Goal: Information Seeking & Learning: Understand process/instructions

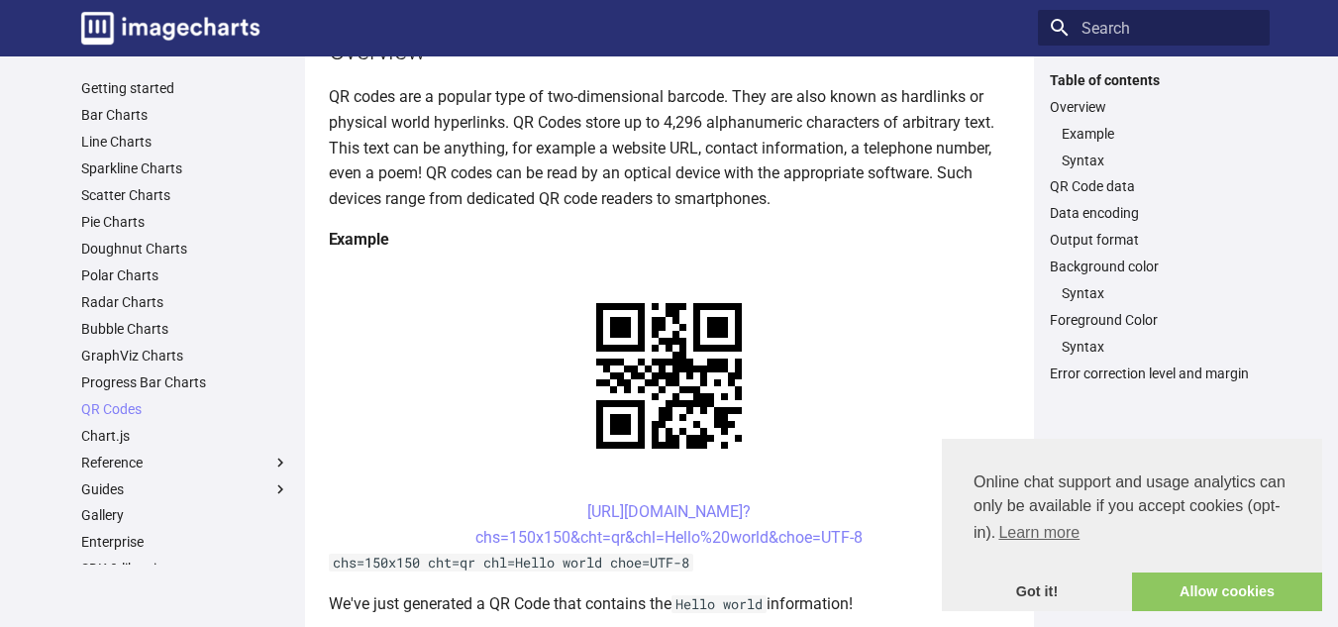
scroll to position [267, 0]
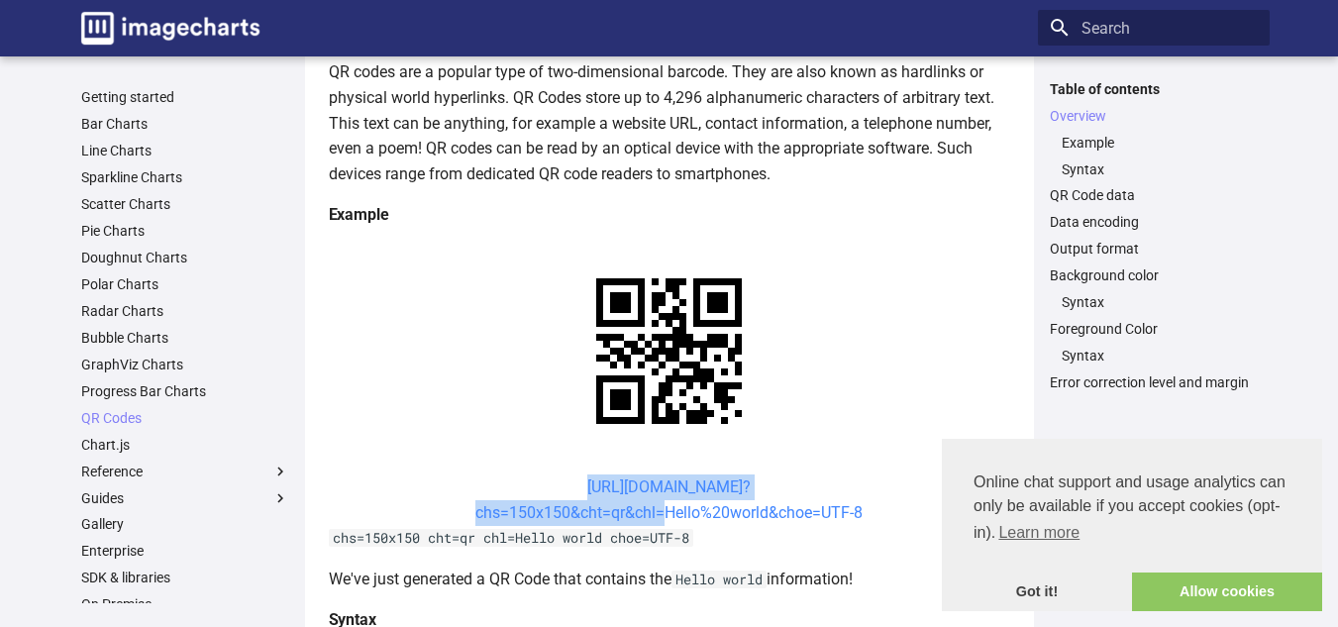
drag, startPoint x: 535, startPoint y: 282, endPoint x: 658, endPoint y: 324, distance: 129.7
copy link "https://image-charts.com/chart? chs=150x150&cht=qr&chl"
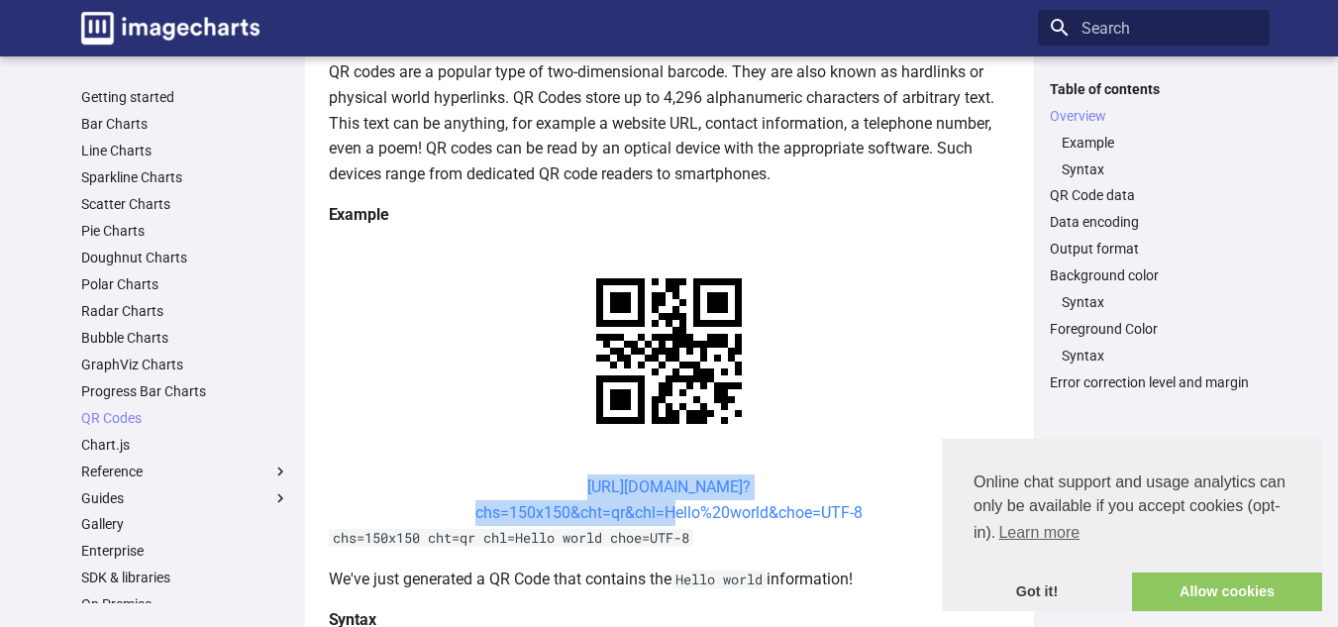
drag, startPoint x: 545, startPoint y: 287, endPoint x: 665, endPoint y: 326, distance: 125.9
click at [665, 474] on center "https://image-charts.com/chart? chs=150x150&cht=qr&chl=Hello%20world&choe=UTF-8" at bounding box center [669, 499] width 681 height 51
copy link "https://image-charts.com/chart? chs=150x150&cht=qr&chl="
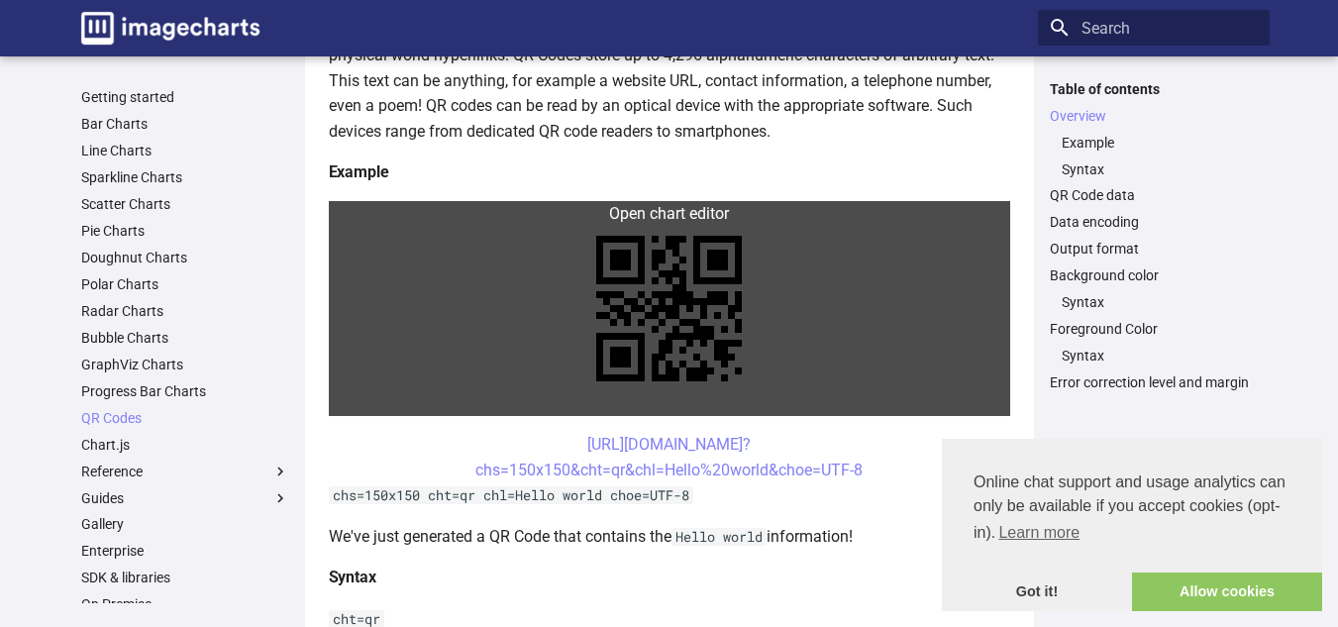
scroll to position [308, 0]
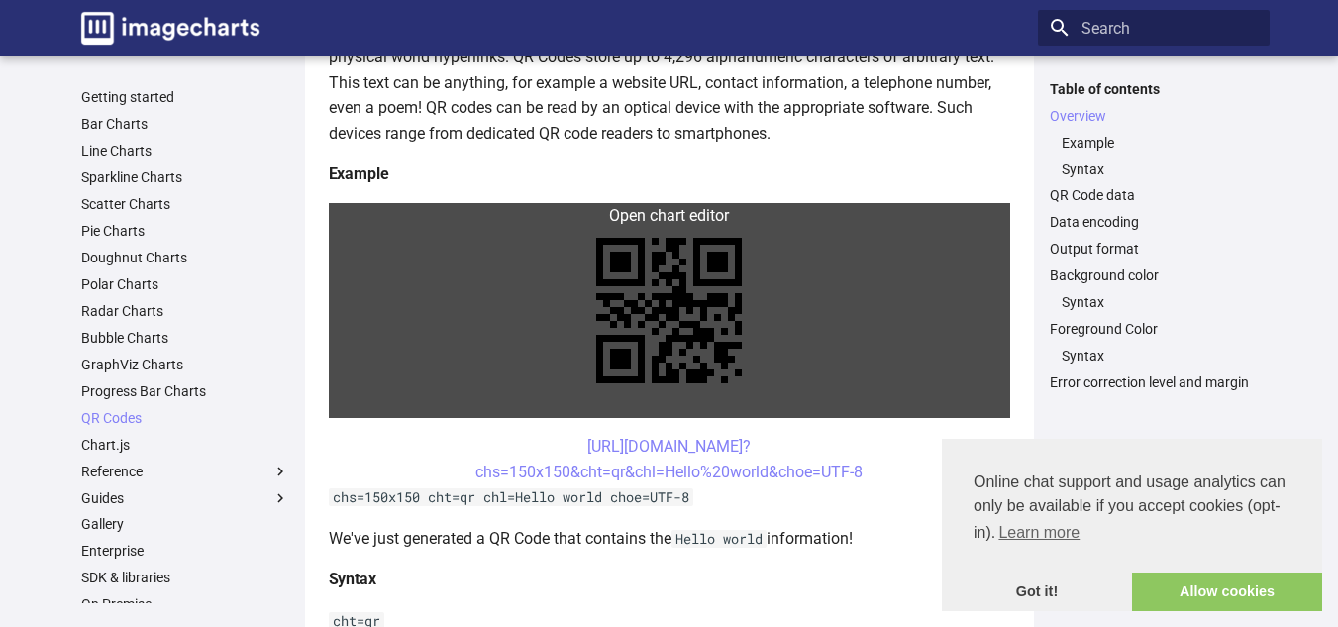
click at [756, 264] on link at bounding box center [669, 310] width 681 height 215
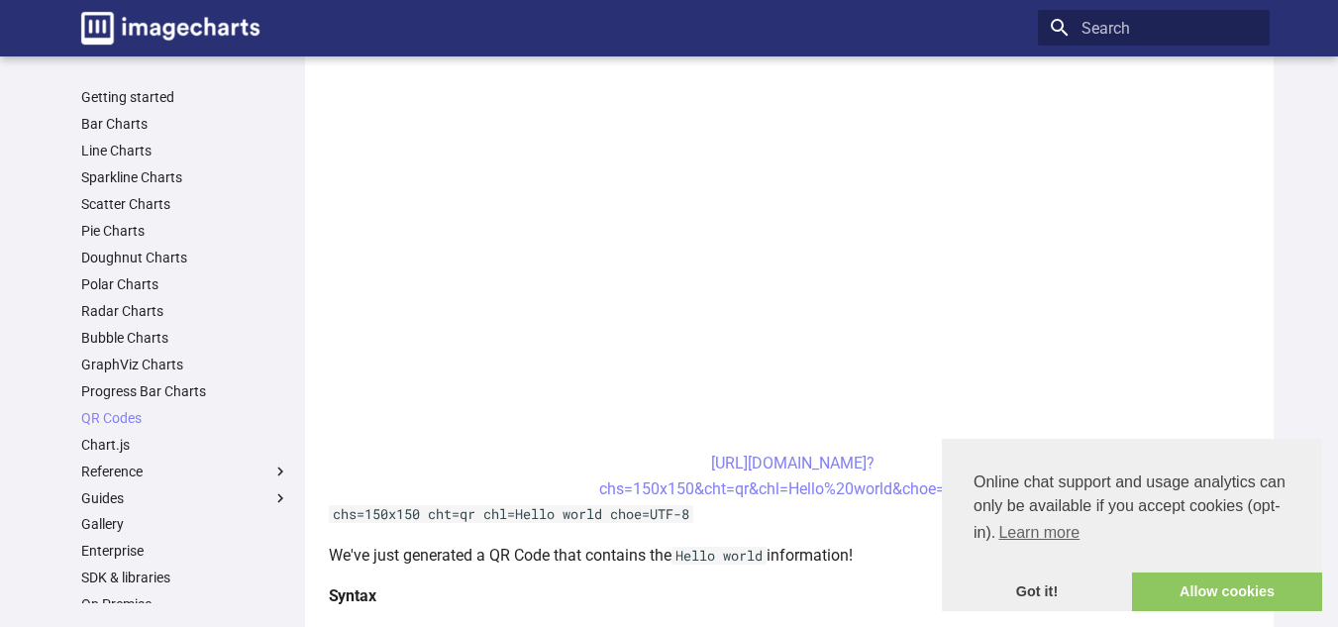
scroll to position [553, 0]
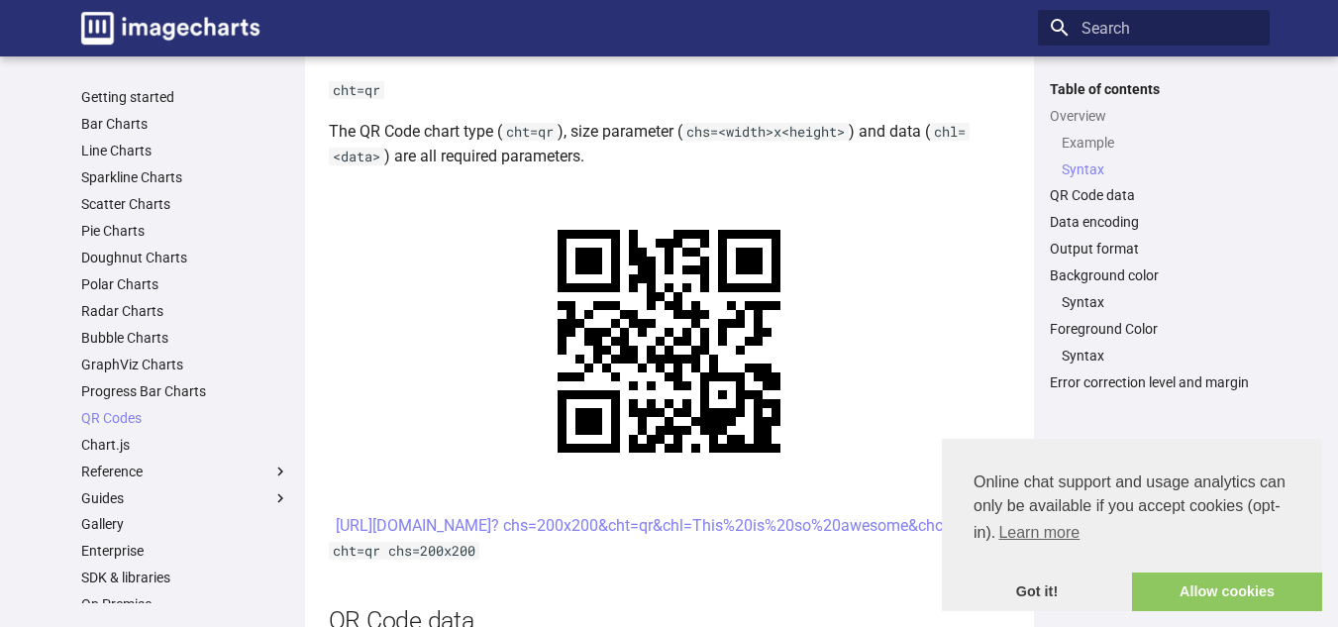
scroll to position [838, 0]
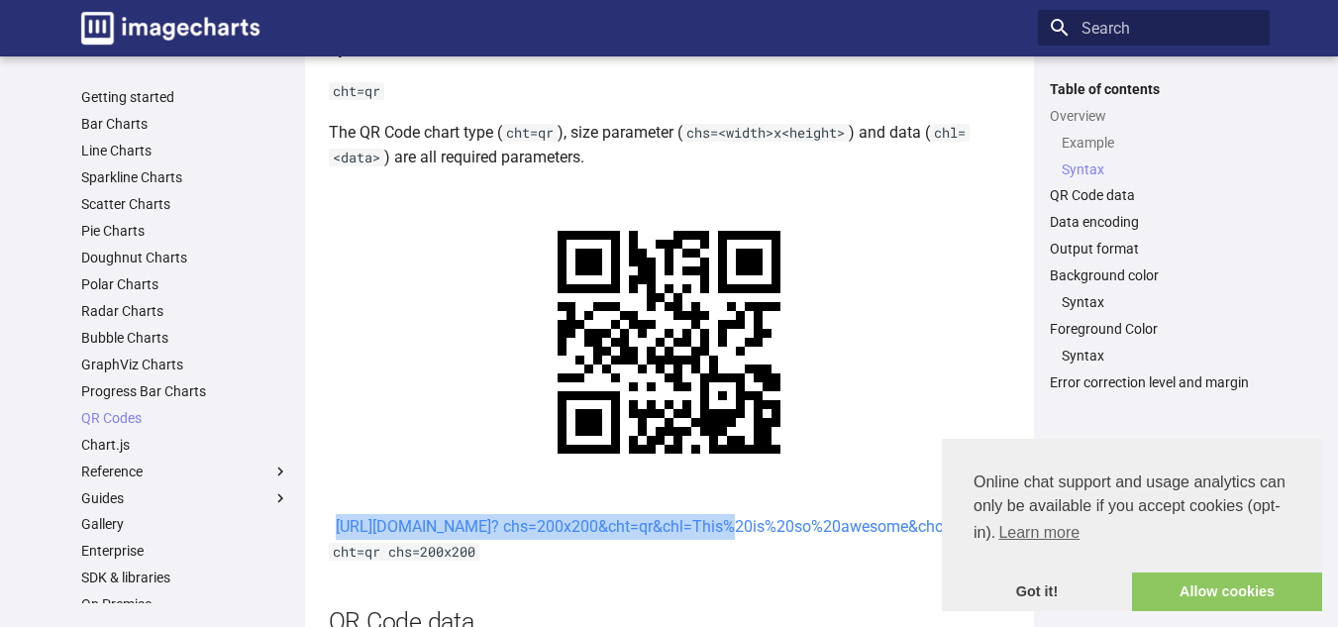
drag, startPoint x: 542, startPoint y: 325, endPoint x: 558, endPoint y: 360, distance: 38.1
click at [558, 514] on center "[URL][DOMAIN_NAME]? chs=200x200&cht=qr&chl=This%20is%20so%20awesome&choe=UTF-8" at bounding box center [669, 527] width 681 height 26
copy link "https://image-charts.com/chart? chs=200x200&cht="
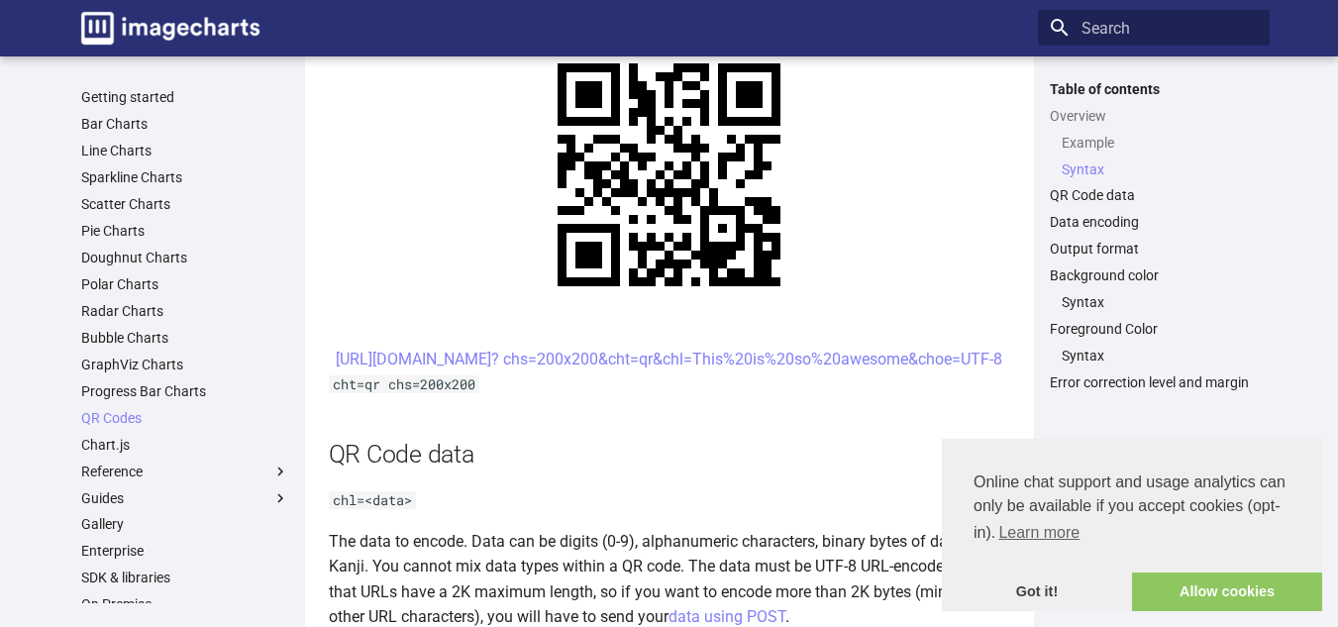
scroll to position [1000, 0]
